Goal: Find specific page/section: Find specific page/section

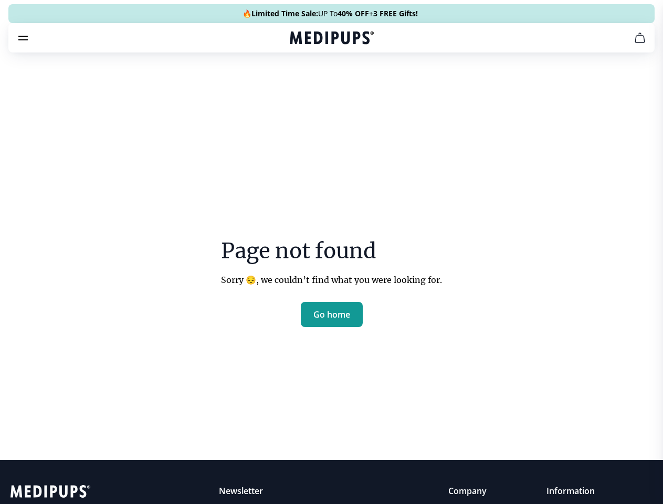
click at [331, 252] on section "Page not found Sorry 😔, we couldn’t find what you were looking for. Go home" at bounding box center [331, 258] width 663 height 403
click at [302, 84] on span "Supplements" at bounding box center [328, 89] width 52 height 10
click at [355, 83] on icon "button" at bounding box center [361, 89] width 13 height 13
click at [634, 44] on icon "cart" at bounding box center [640, 37] width 13 height 13
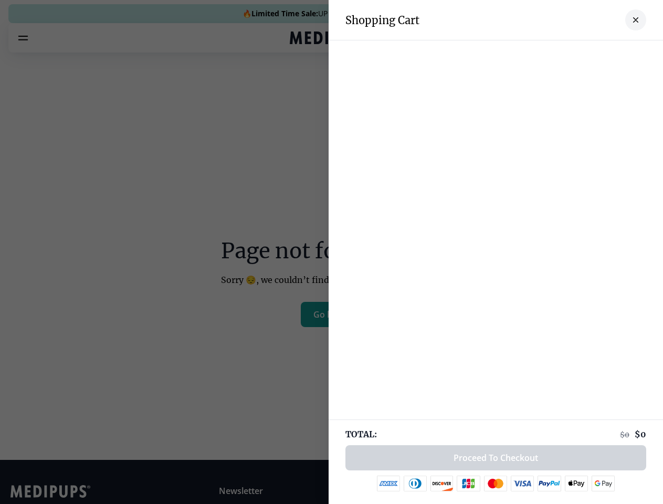
click at [510, 52] on div at bounding box center [331, 252] width 663 height 504
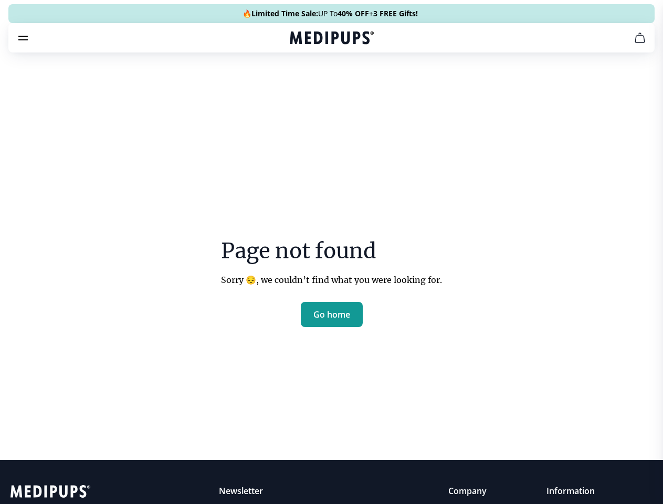
click at [0, 0] on span "Get FREE Gift" at bounding box center [0, 0] width 0 height 0
click at [0, 0] on icon "button" at bounding box center [0, 0] width 0 height 0
click at [332, 320] on span "Go home" at bounding box center [331, 314] width 37 height 10
